Goal: Task Accomplishment & Management: Manage account settings

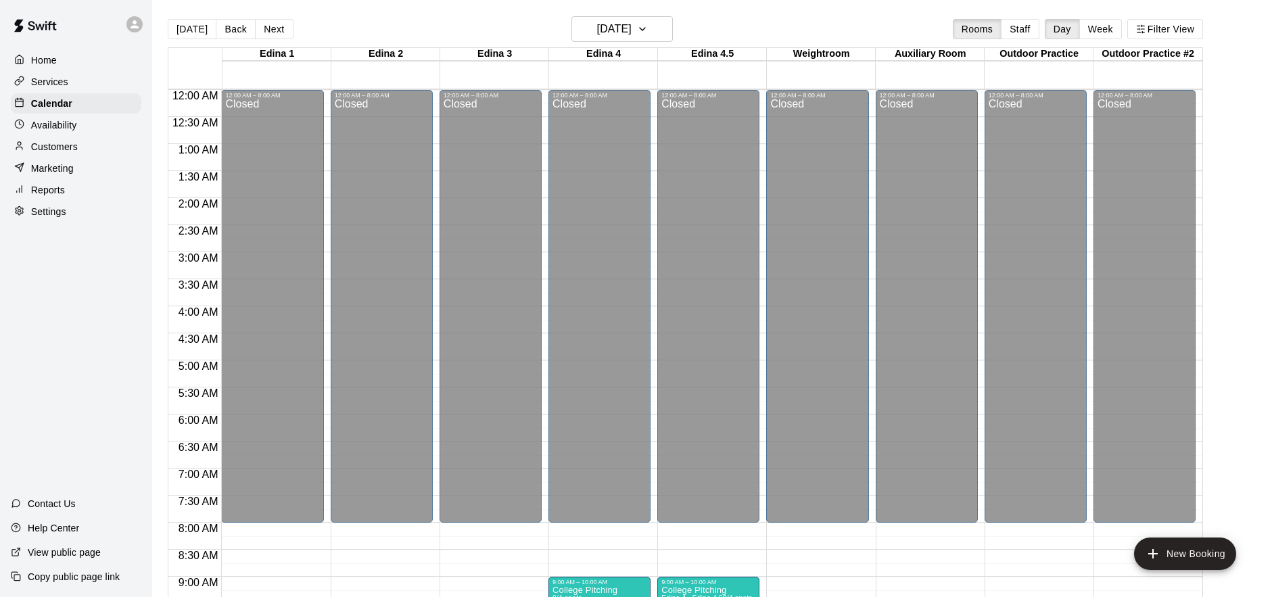
scroll to position [522, 0]
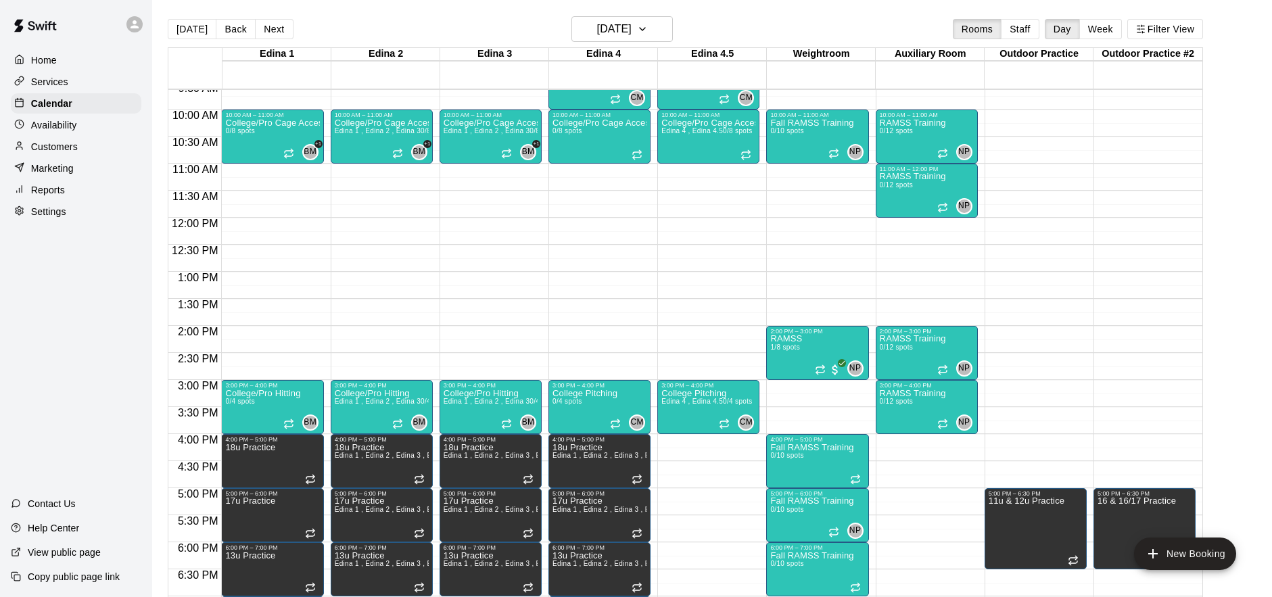
click at [74, 81] on div "Services" at bounding box center [76, 82] width 131 height 20
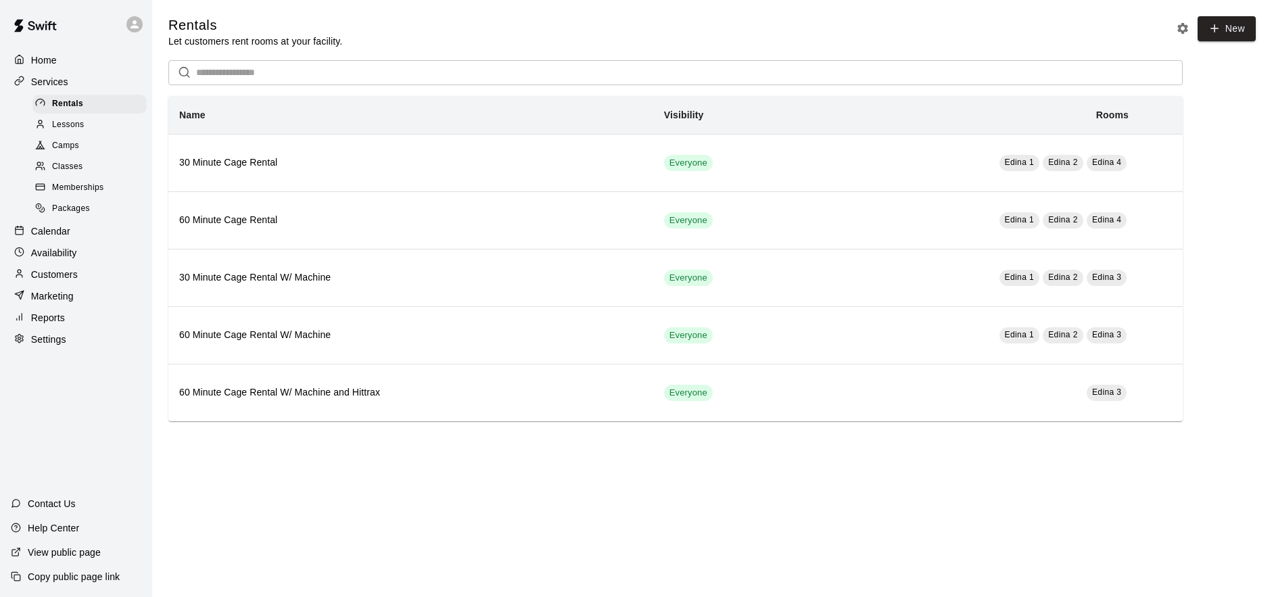
drag, startPoint x: 85, startPoint y: 147, endPoint x: 91, endPoint y: 166, distance: 20.1
click at [85, 147] on div "Camps" at bounding box center [89, 146] width 114 height 19
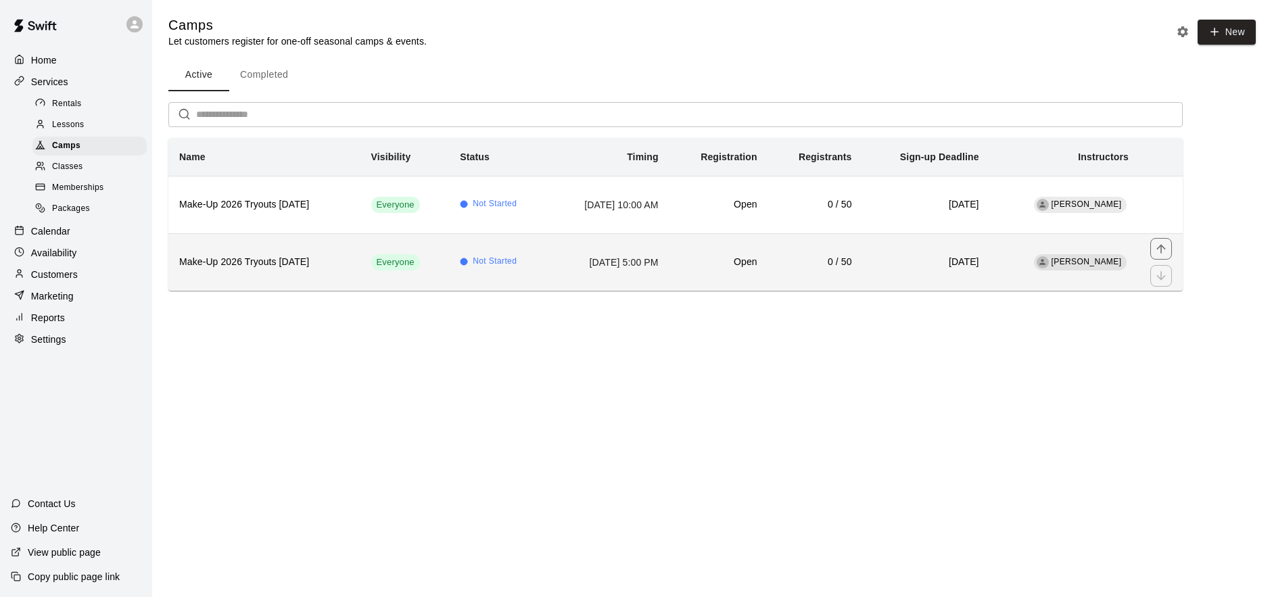
click at [323, 273] on th "Make-Up 2026 Tryouts [DATE]" at bounding box center [264, 261] width 192 height 57
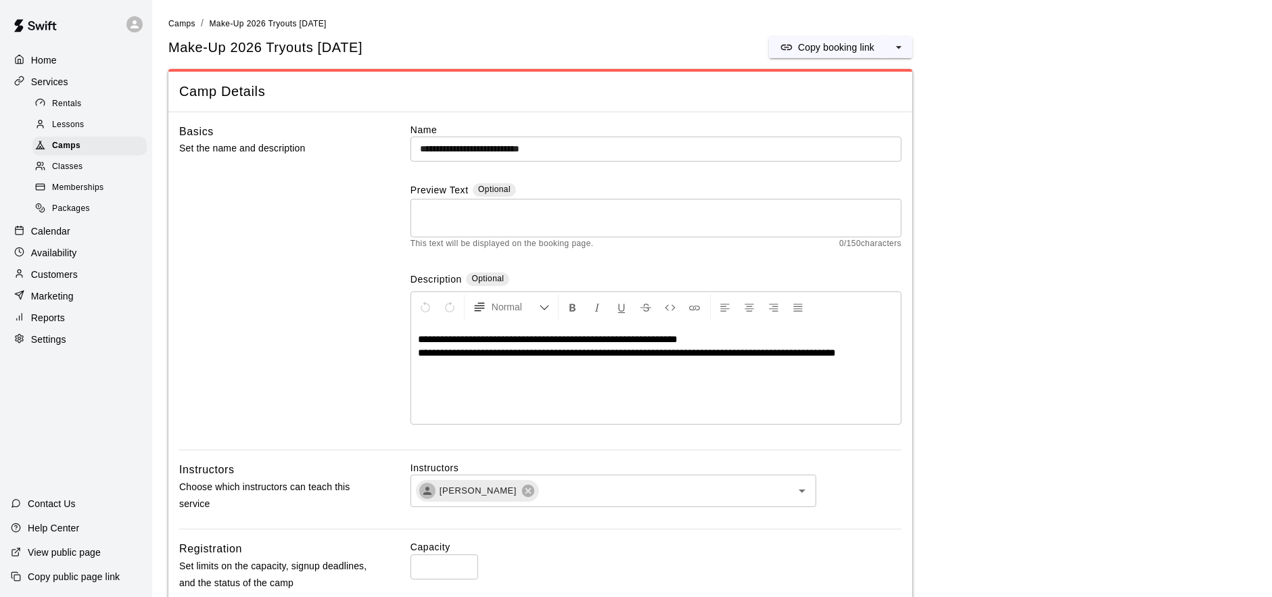
click at [644, 358] on span "**********" at bounding box center [627, 353] width 418 height 10
click at [816, 43] on p "Copy booking link" at bounding box center [836, 48] width 76 height 14
drag, startPoint x: 678, startPoint y: 355, endPoint x: 700, endPoint y: 366, distance: 24.8
click at [677, 355] on span "**********" at bounding box center [625, 353] width 414 height 10
click at [702, 356] on span "**********" at bounding box center [623, 353] width 410 height 10
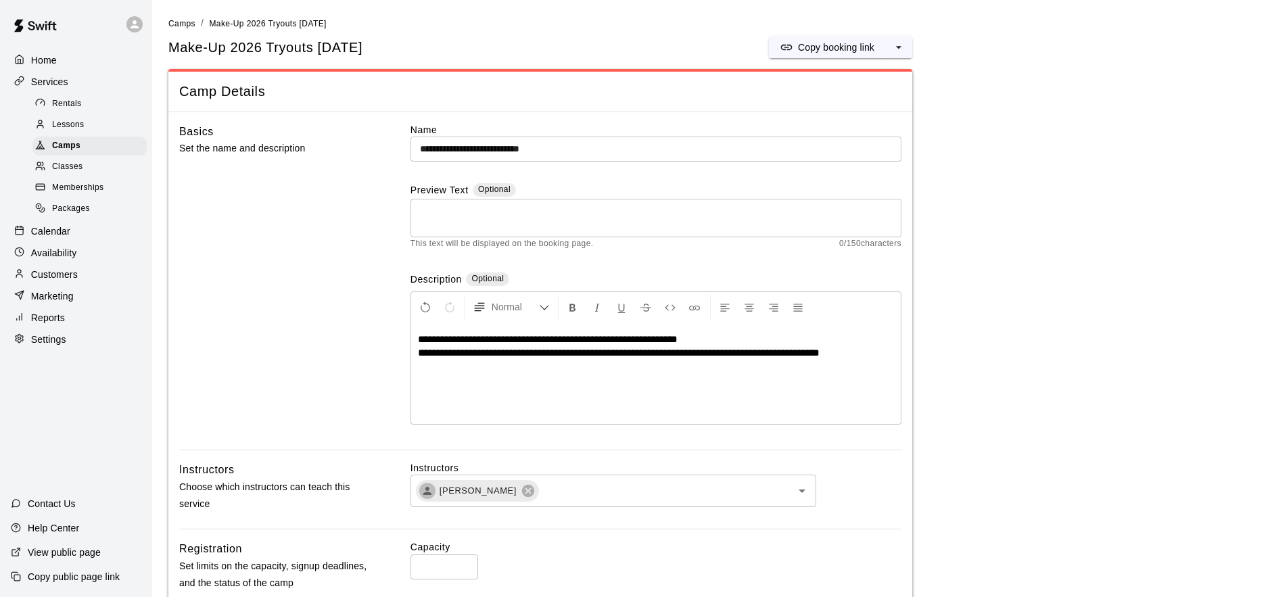
click at [724, 353] on span "**********" at bounding box center [619, 353] width 402 height 10
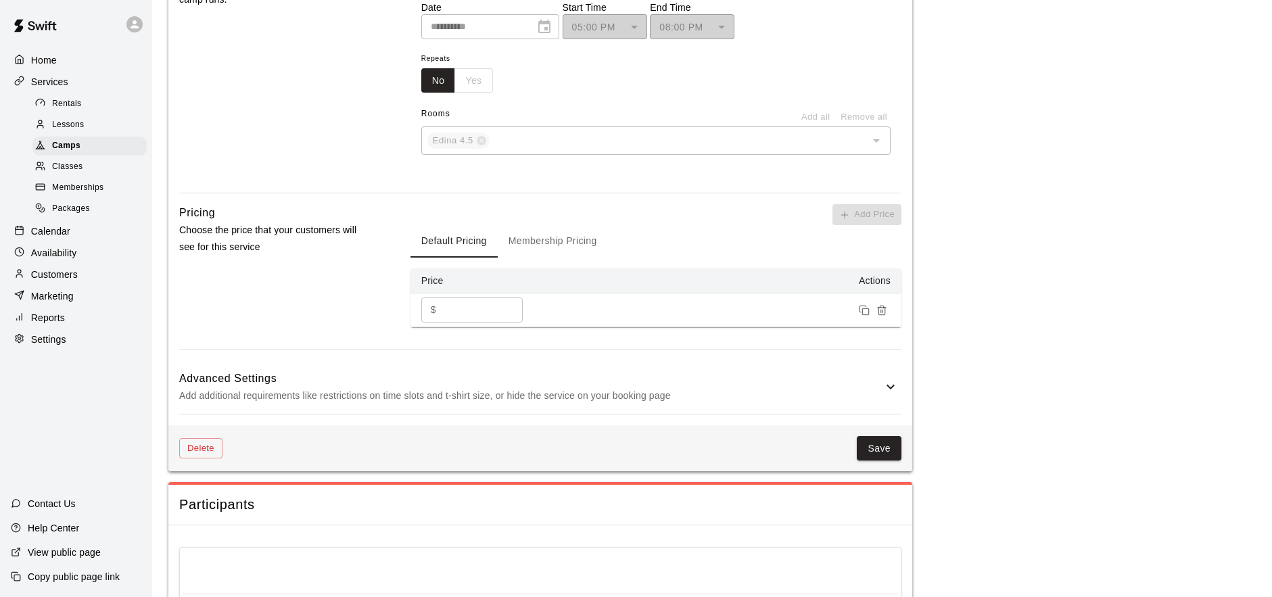
scroll to position [821, 0]
click at [866, 441] on button "Save" at bounding box center [879, 448] width 45 height 25
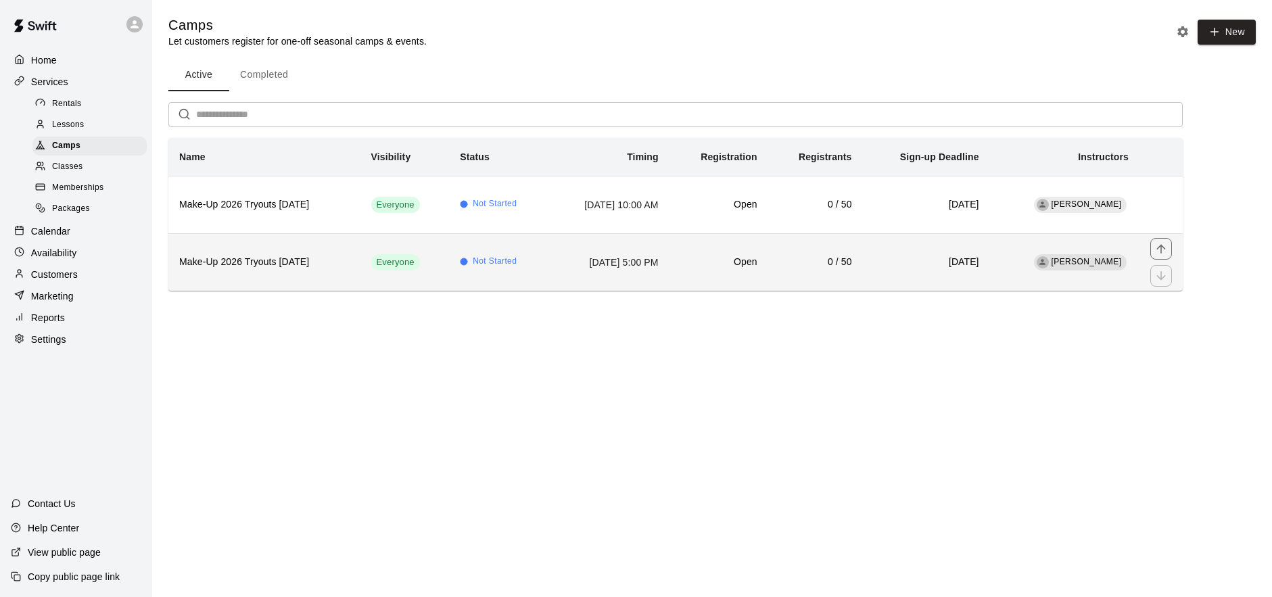
click at [336, 264] on th "Make-Up 2026 Tryouts [DATE]" at bounding box center [264, 261] width 192 height 57
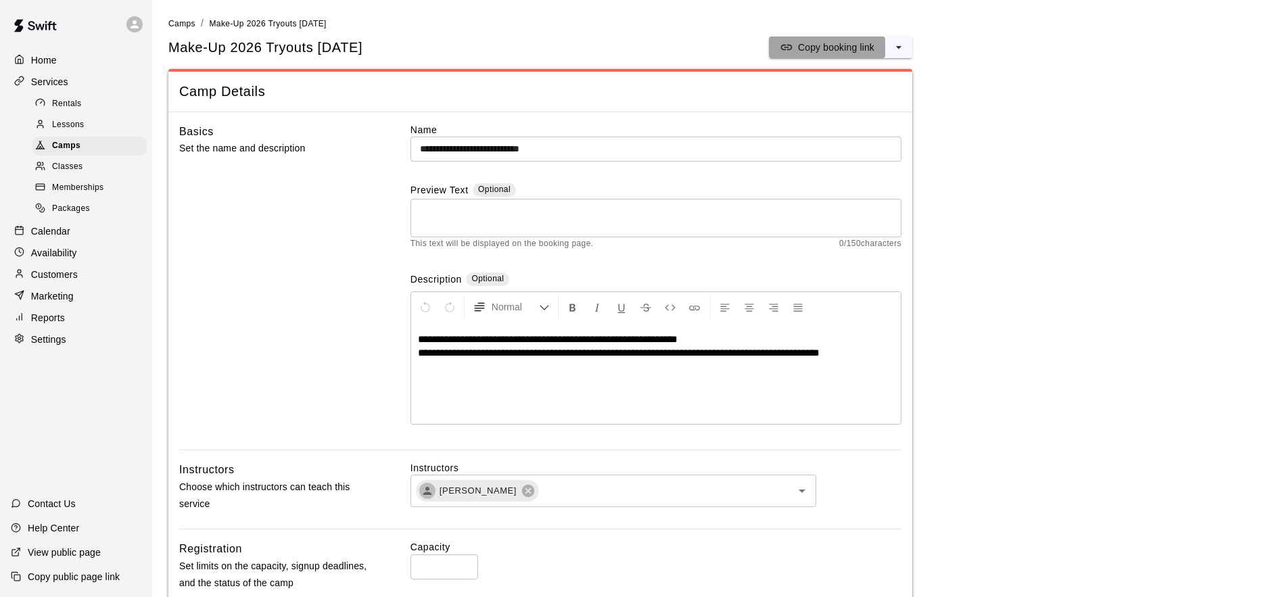
click at [822, 45] on p "Copy booking link" at bounding box center [836, 48] width 76 height 14
click at [185, 23] on span "Camps" at bounding box center [181, 23] width 27 height 9
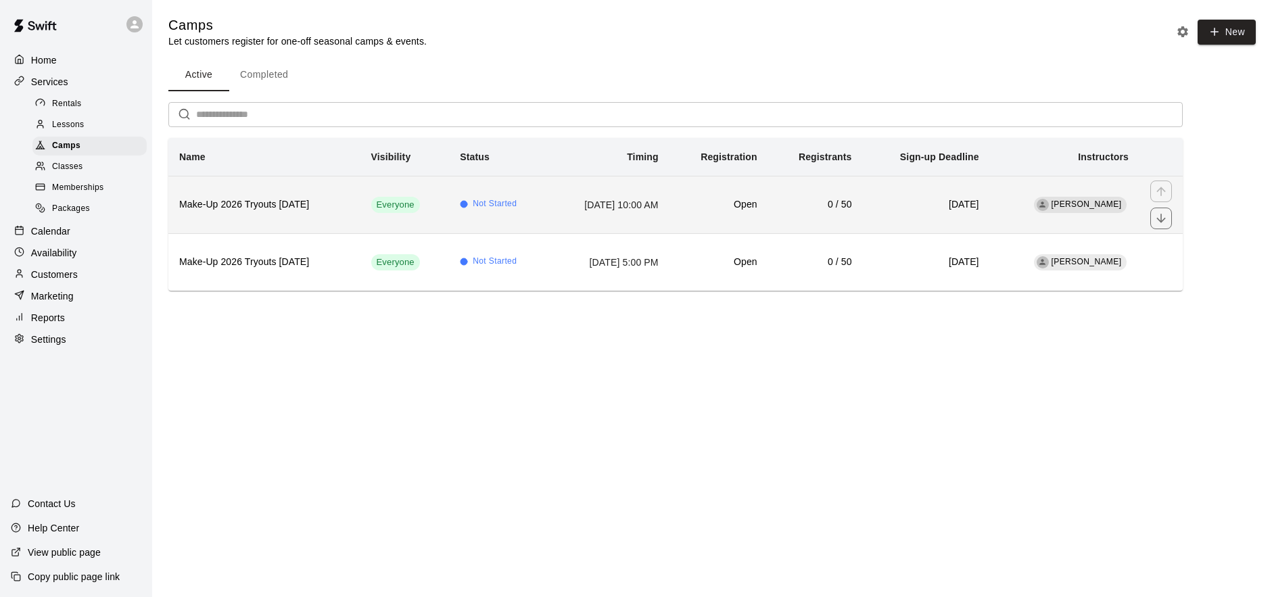
click at [315, 201] on h6 "Make-Up 2026 Tryouts [DATE]" at bounding box center [264, 205] width 170 height 15
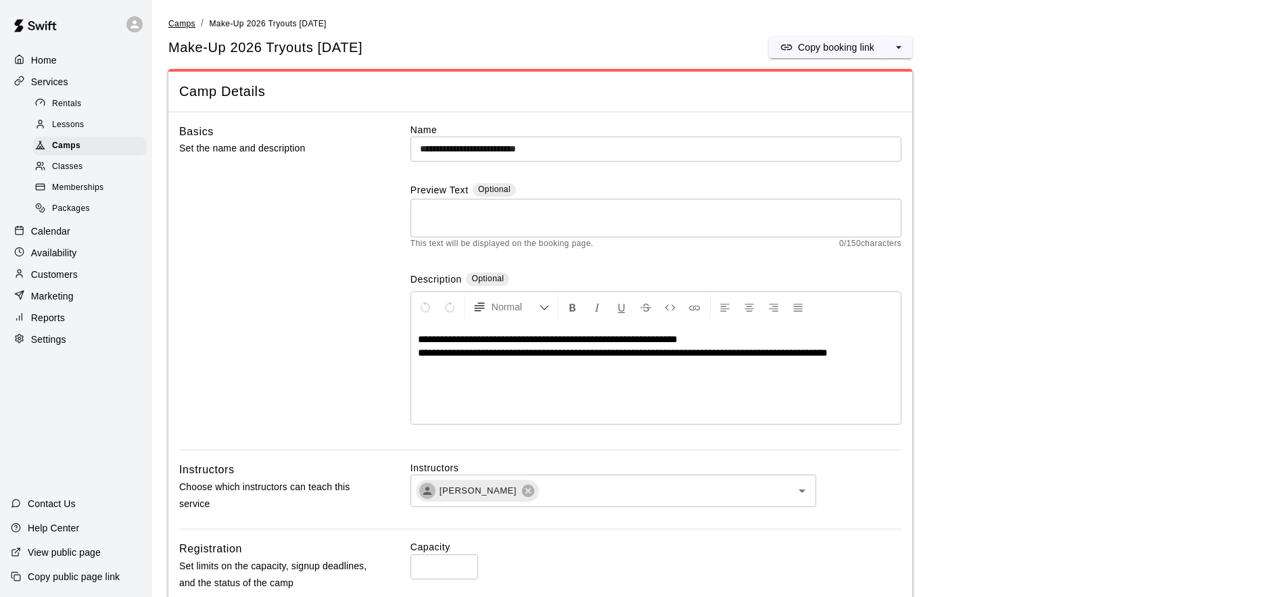
click at [173, 24] on span "Camps" at bounding box center [181, 23] width 27 height 9
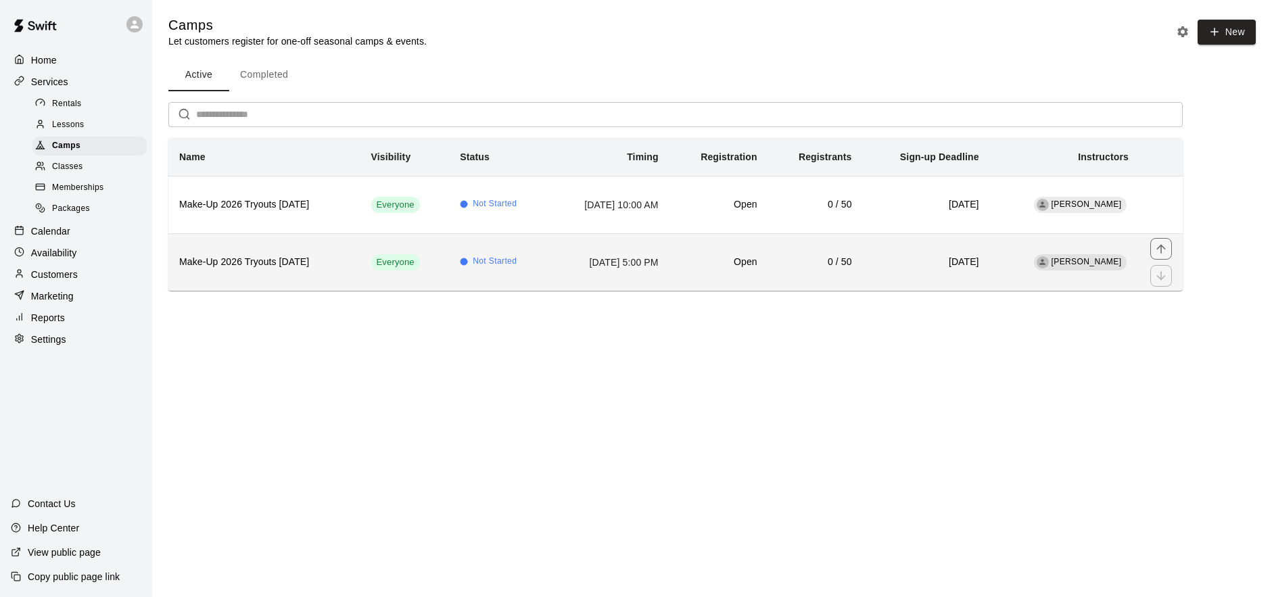
click at [453, 277] on td "Not Started" at bounding box center [498, 261] width 99 height 57
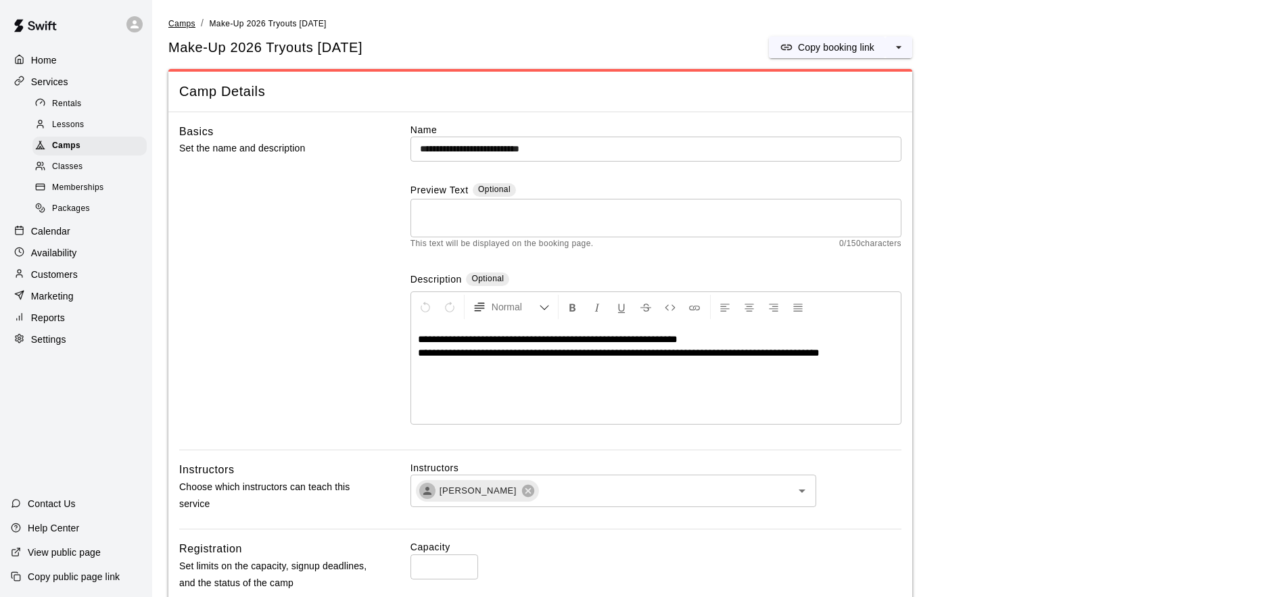
click at [181, 22] on span "Camps" at bounding box center [181, 23] width 27 height 9
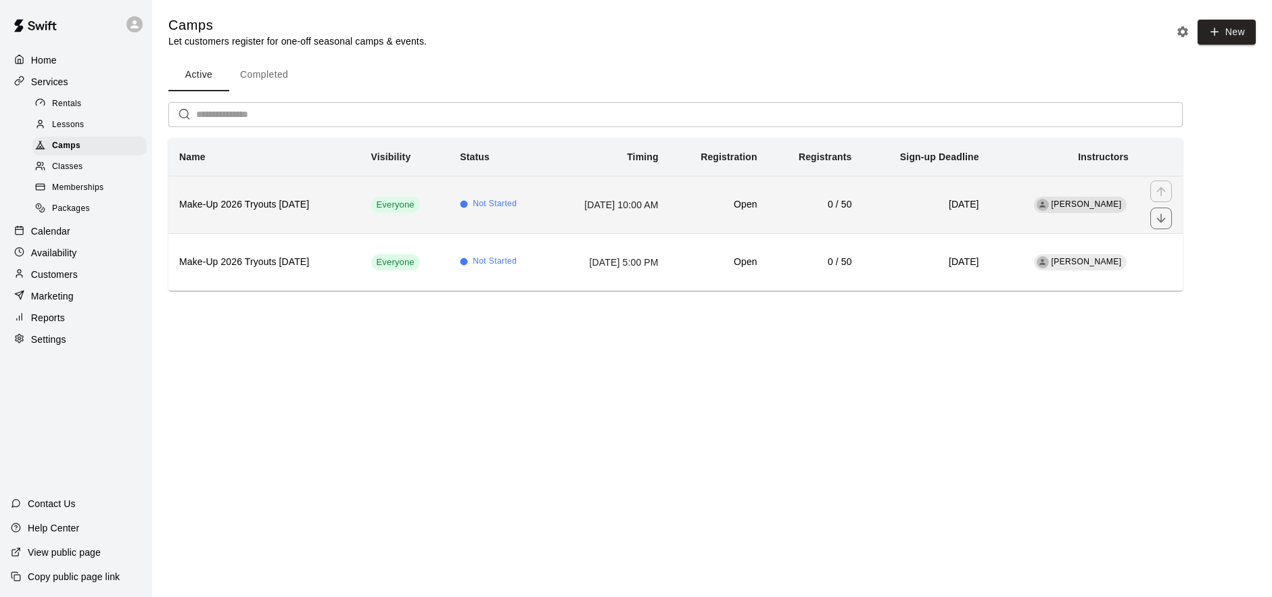
click at [549, 221] on td "[DATE] 10:00 AM" at bounding box center [609, 204] width 121 height 57
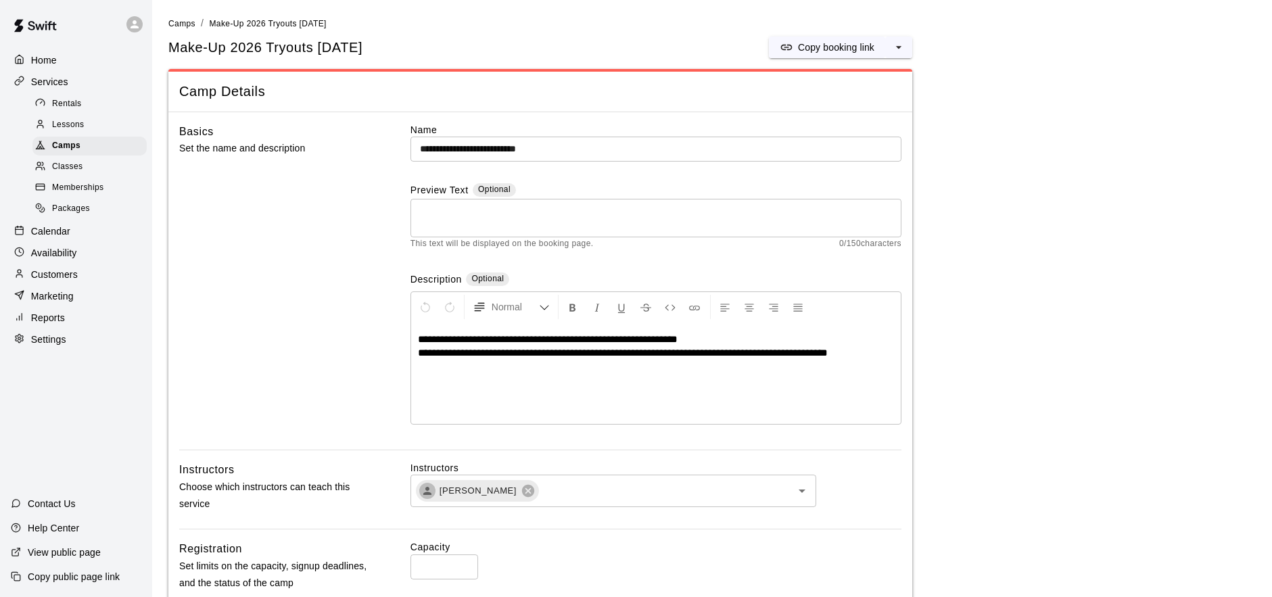
click at [628, 356] on span "**********" at bounding box center [623, 353] width 410 height 10
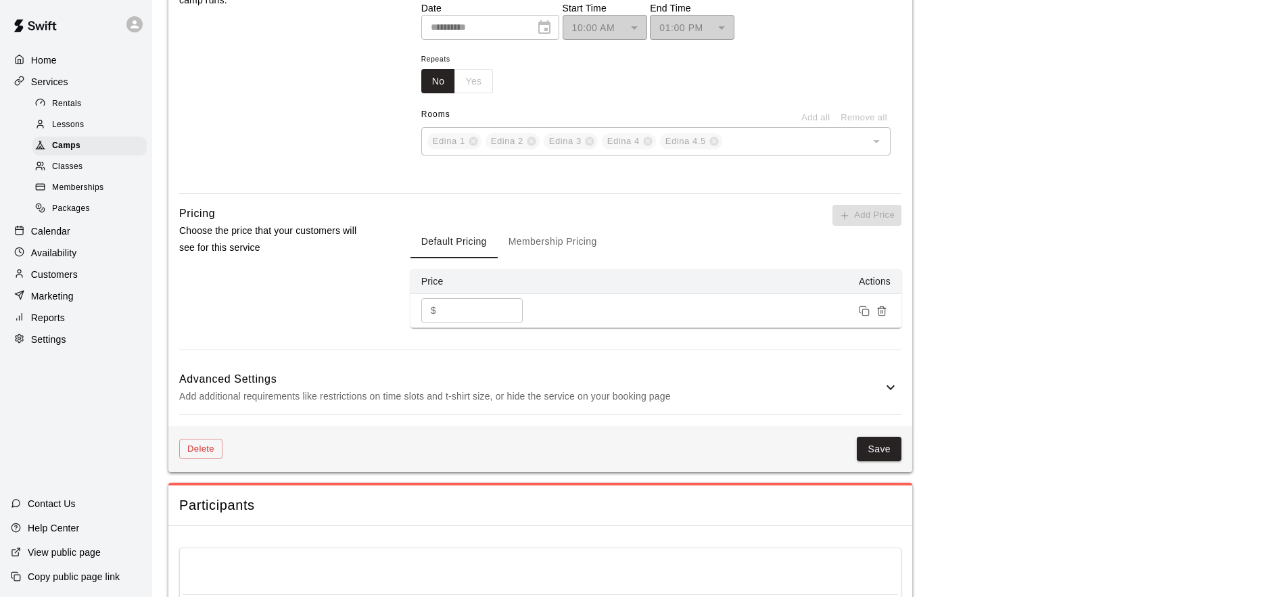
scroll to position [821, 0]
click at [880, 446] on button "Save" at bounding box center [879, 448] width 45 height 25
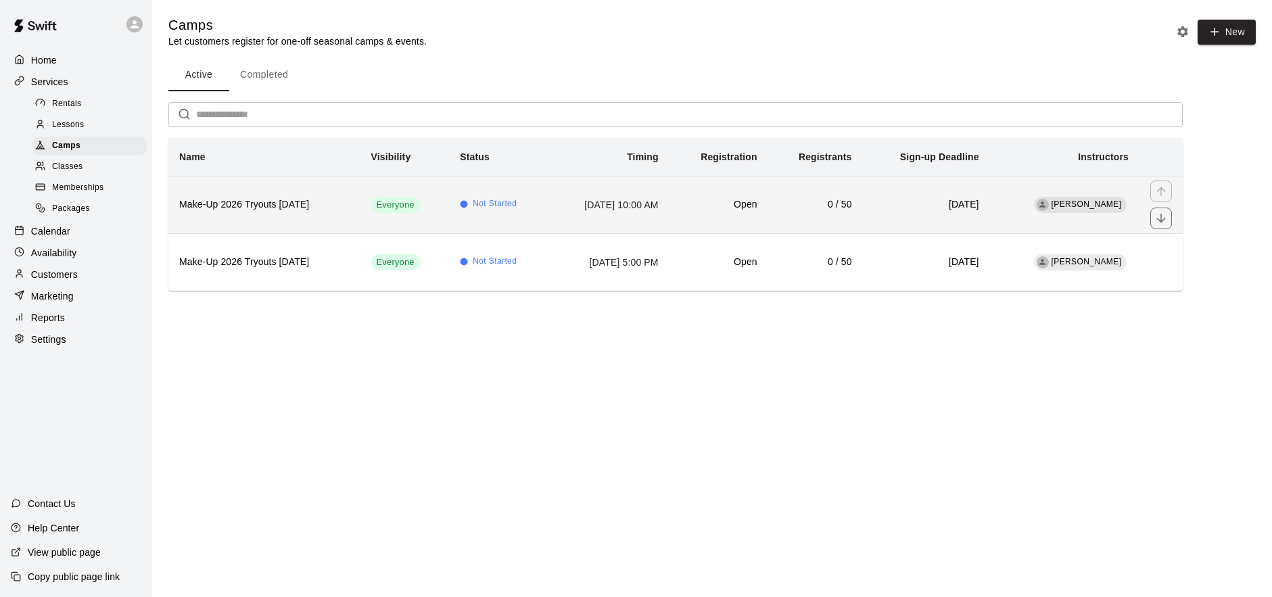
click at [549, 205] on td "[DATE] 10:00 AM" at bounding box center [609, 204] width 121 height 57
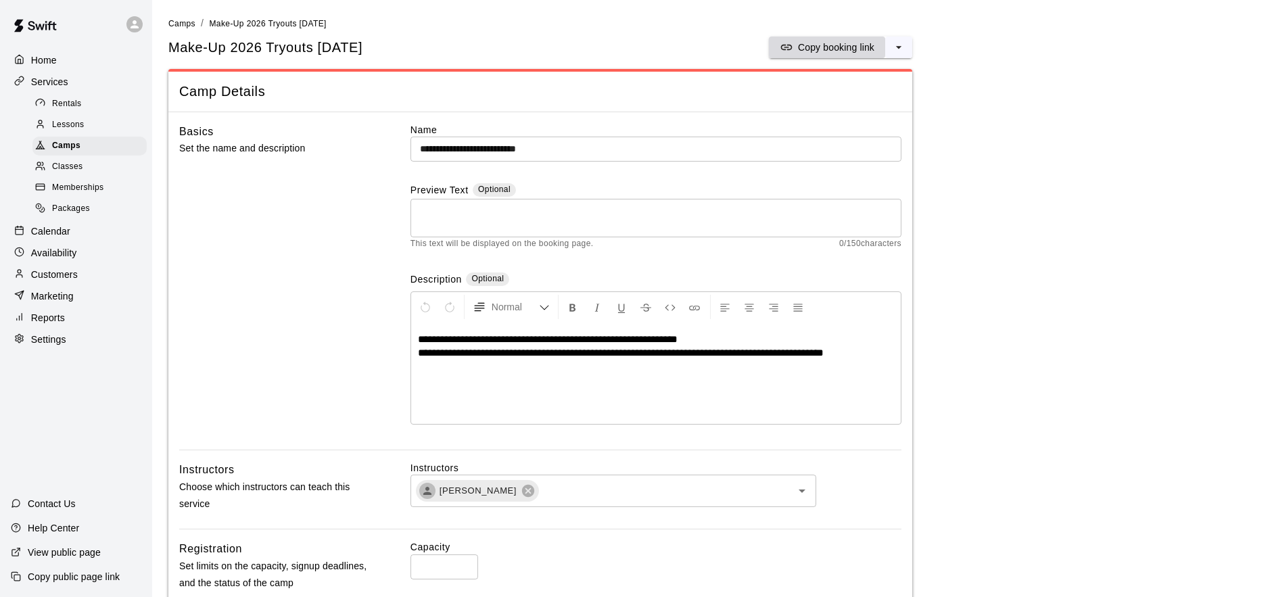
click at [830, 46] on p "Copy booking link" at bounding box center [836, 48] width 76 height 14
